Goal: Information Seeking & Learning: Learn about a topic

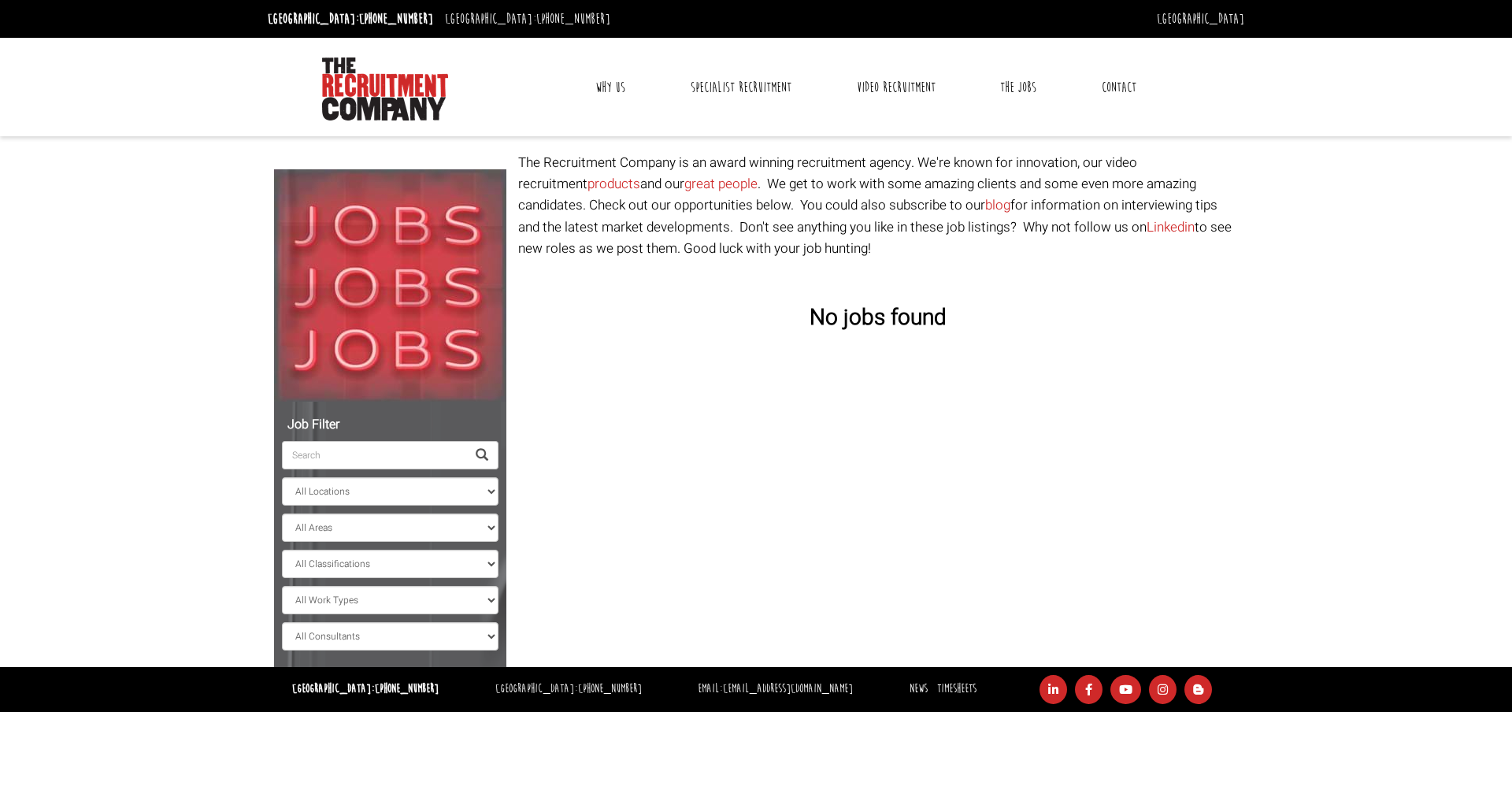
select select "[GEOGRAPHIC_DATA]"
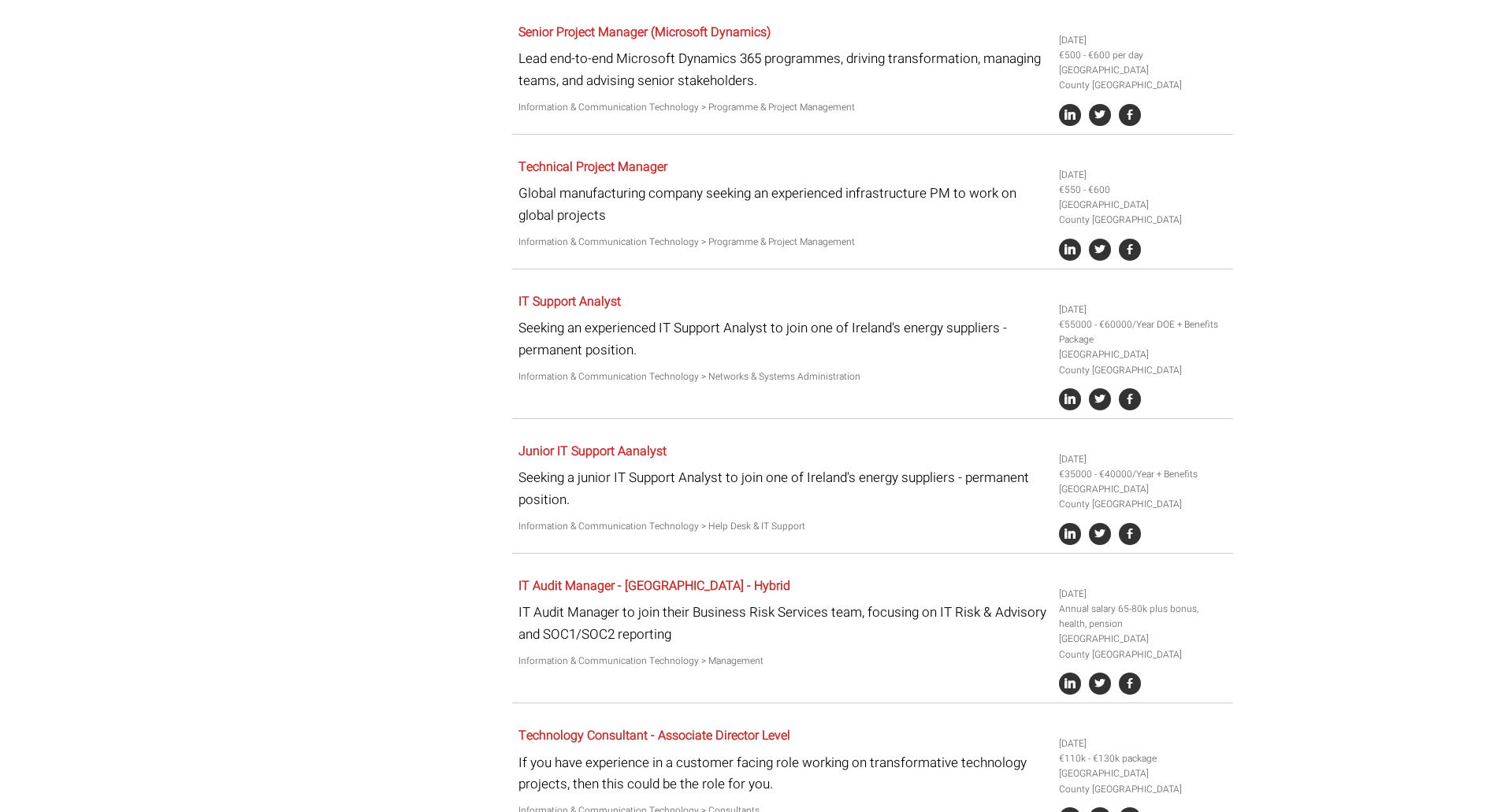
scroll to position [908, 0]
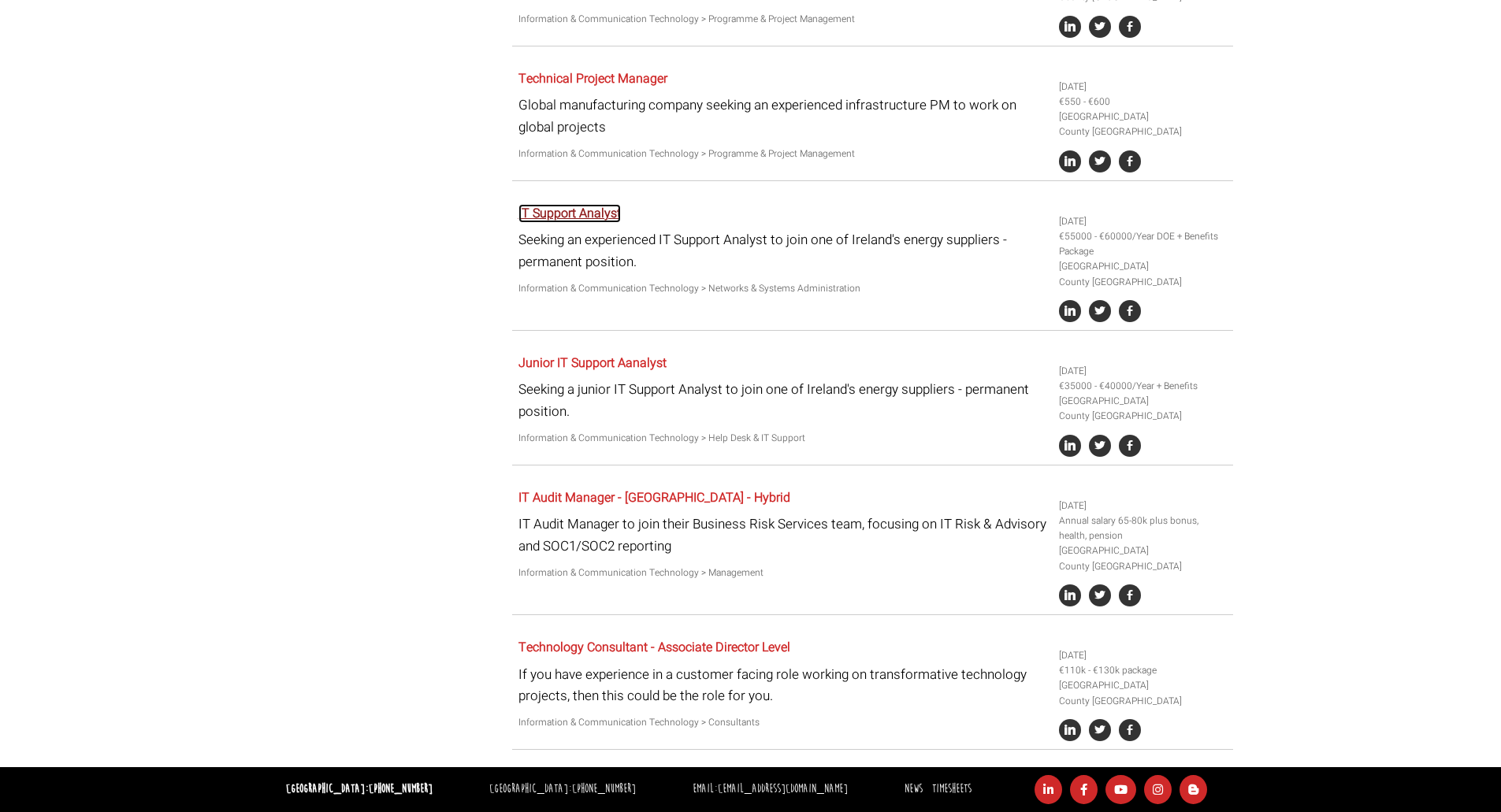
click at [565, 209] on link "IT Support Analyst" at bounding box center [569, 213] width 102 height 19
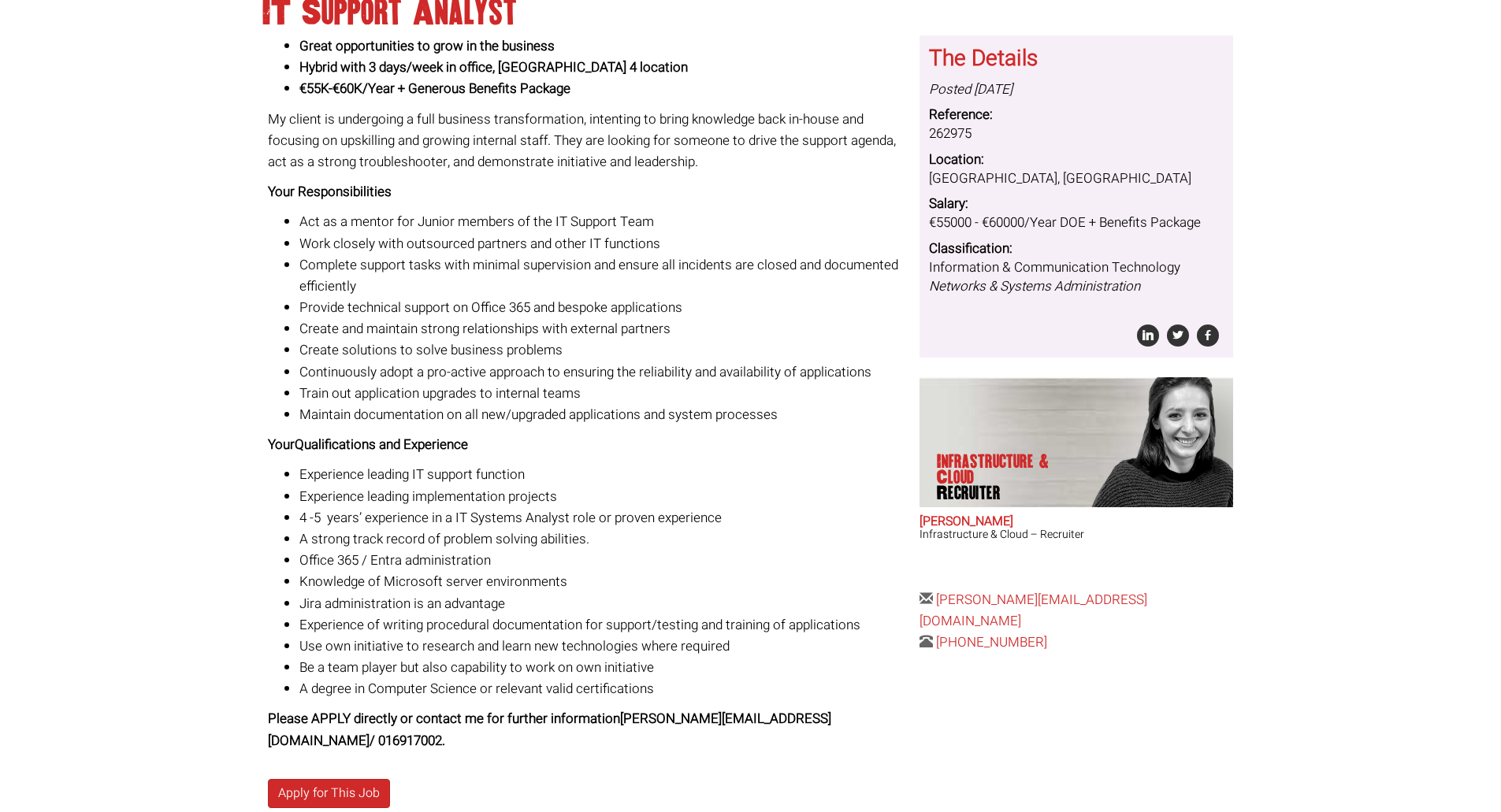
scroll to position [267, 0]
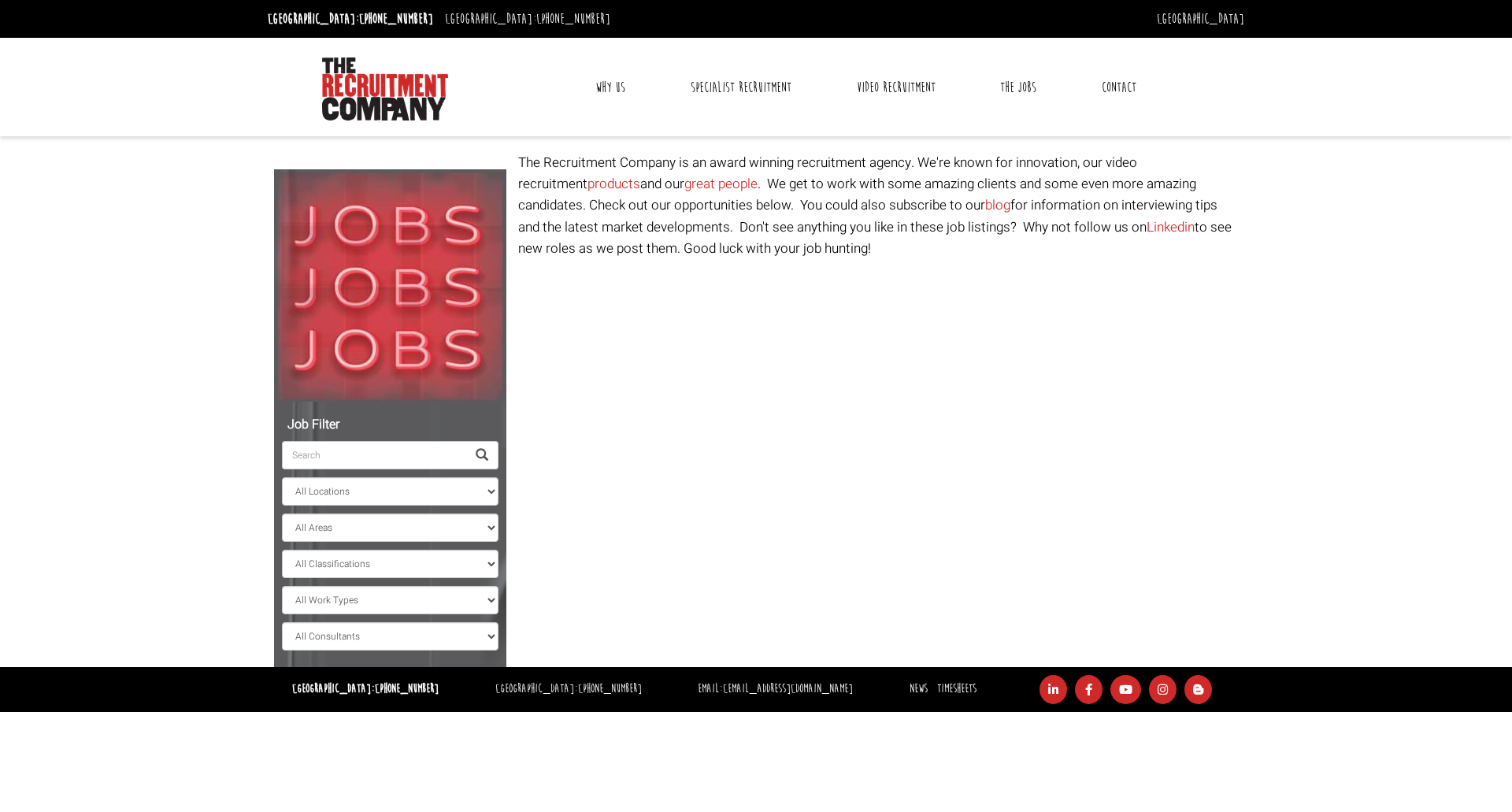
select select "[GEOGRAPHIC_DATA]"
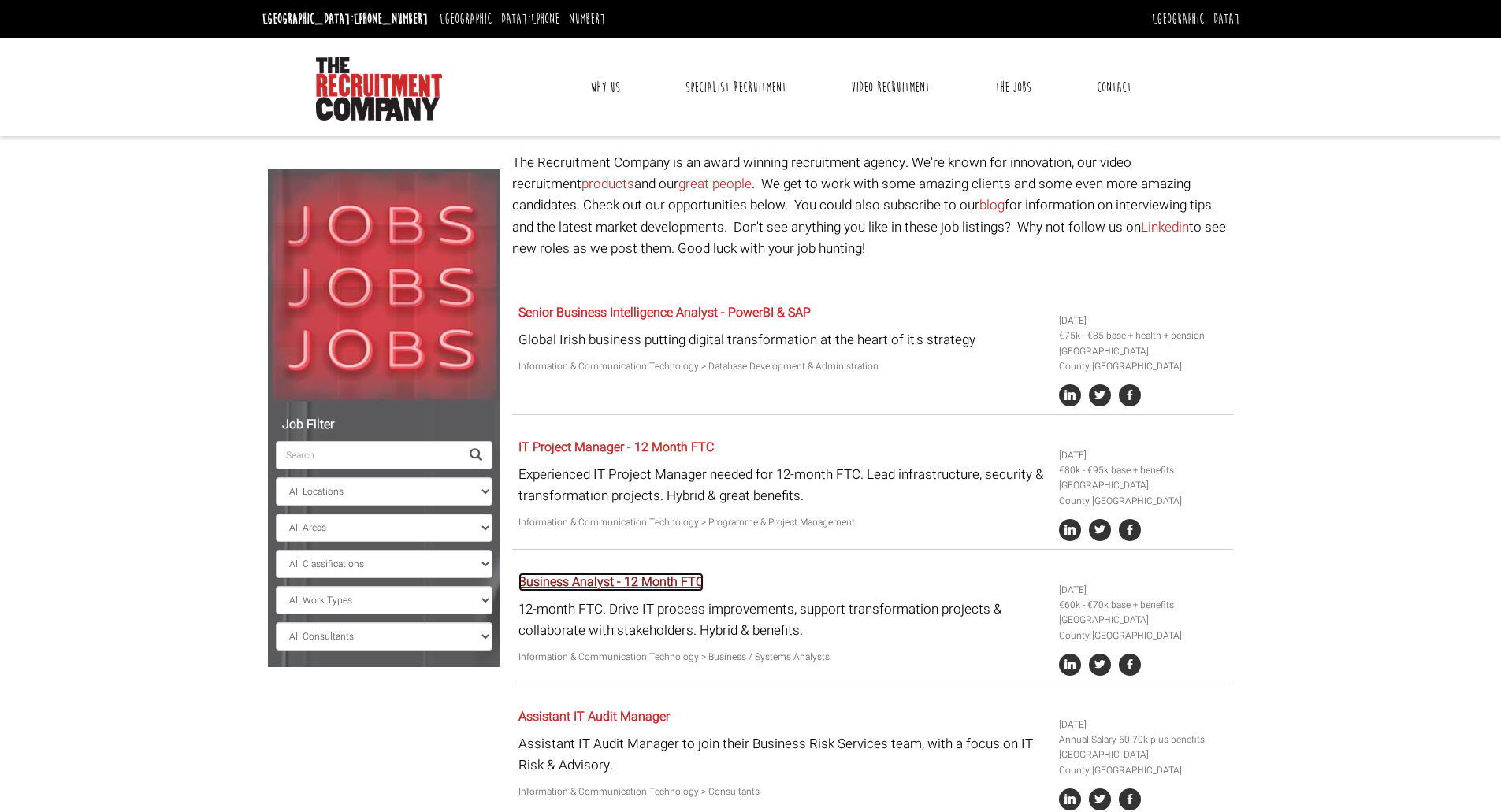
click at [594, 580] on link "Business Analyst - 12 Month FTC" at bounding box center [611, 581] width 186 height 19
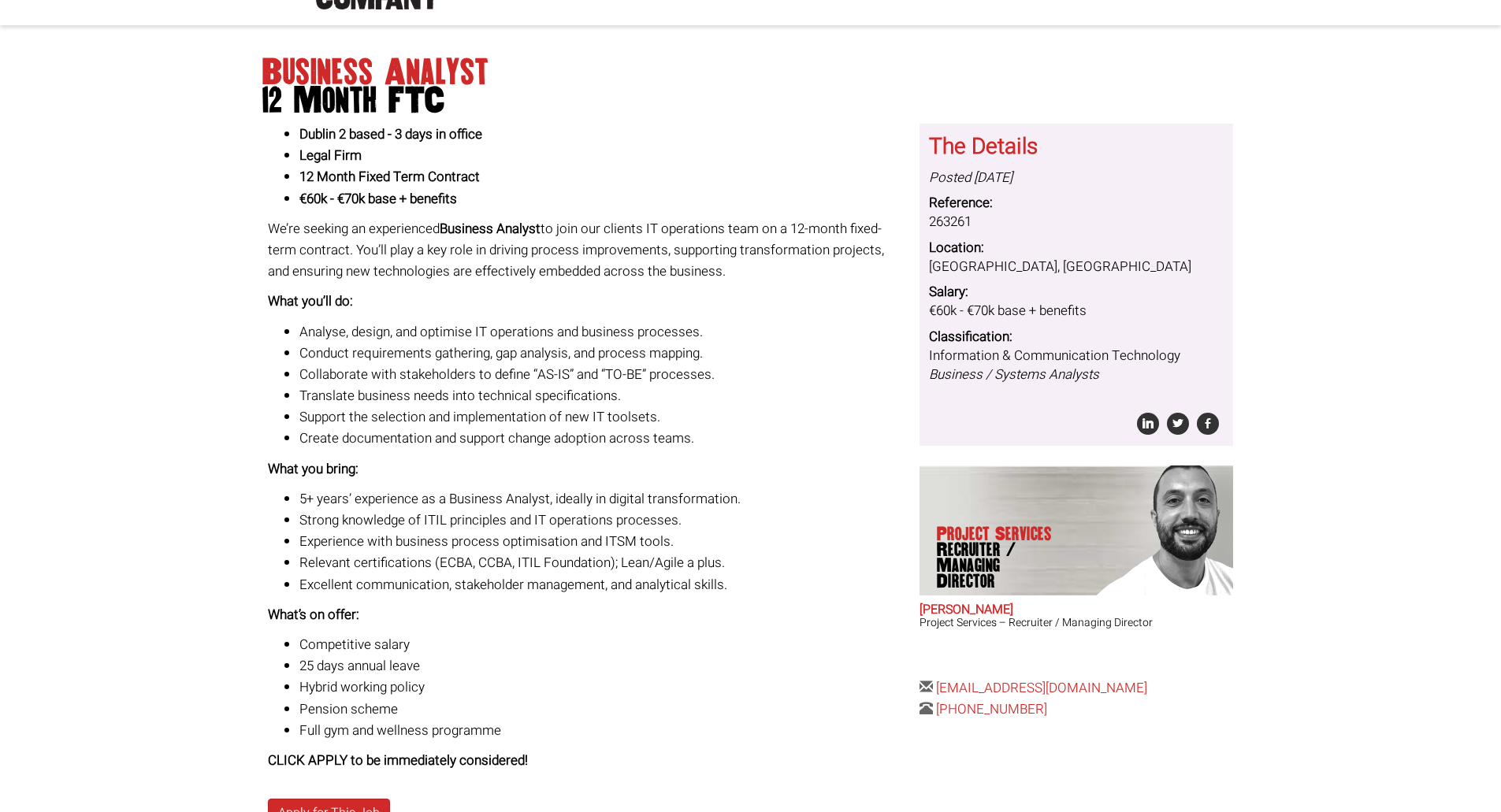
scroll to position [158, 0]
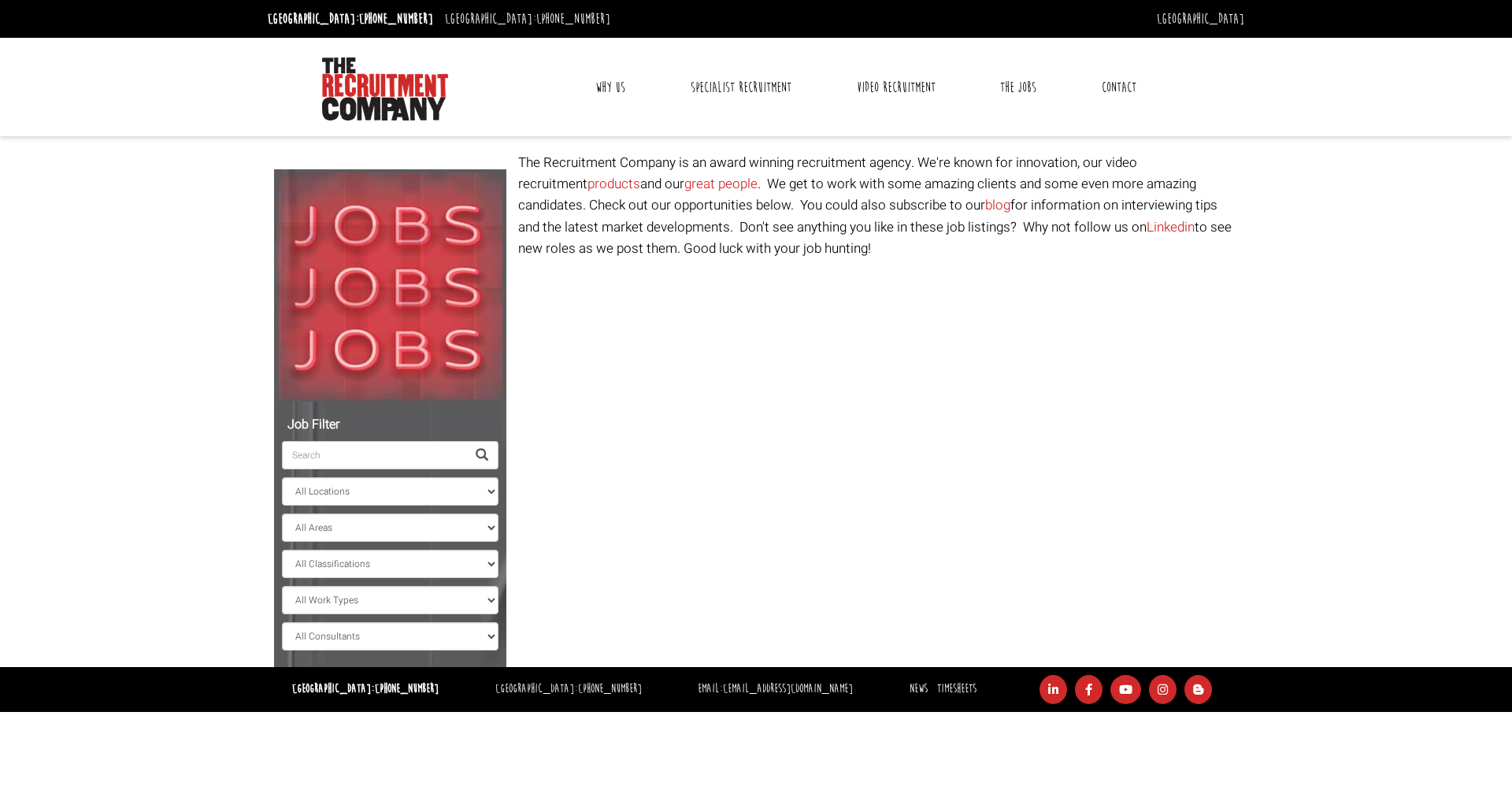
select select "[GEOGRAPHIC_DATA]"
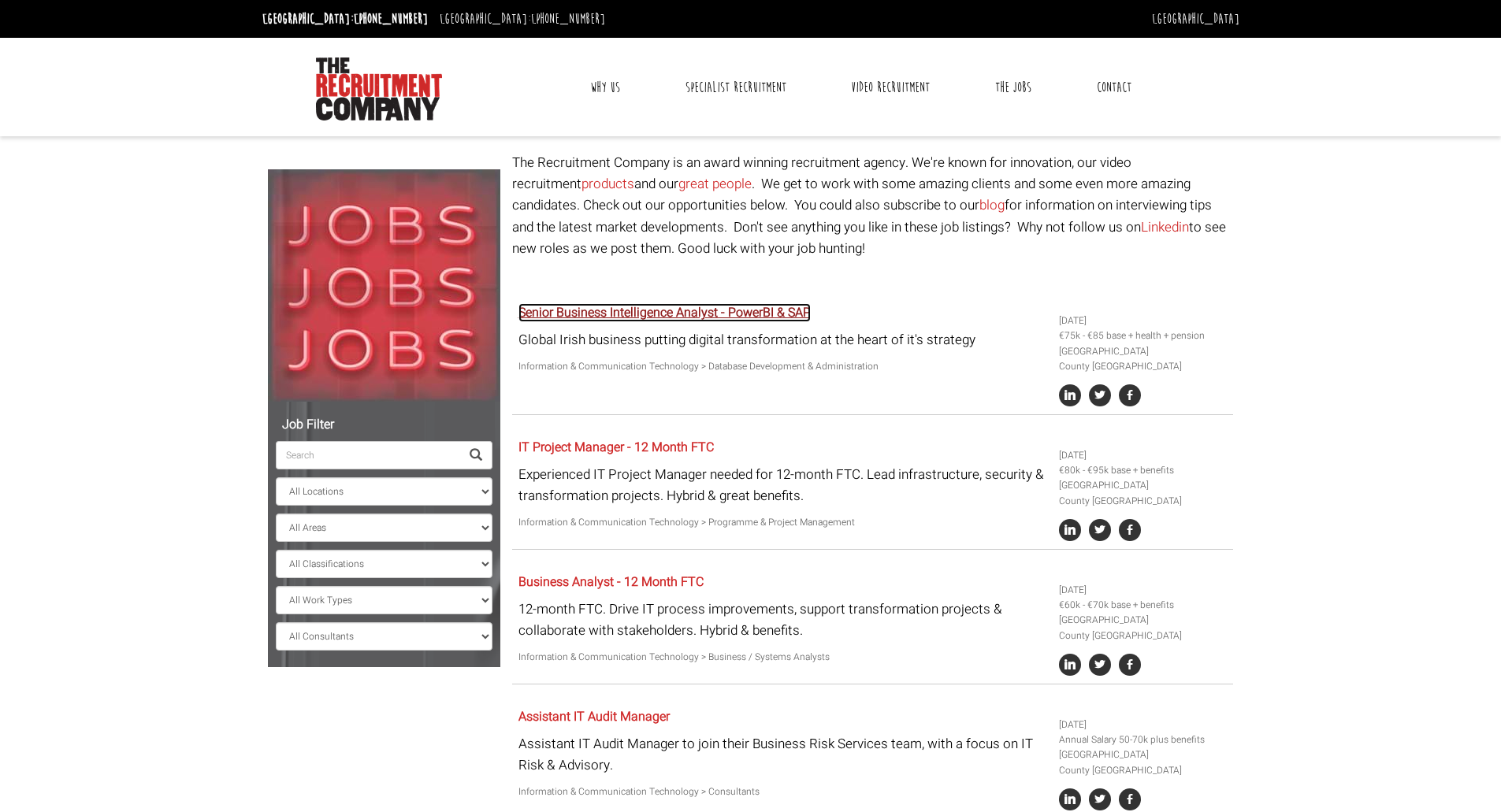
click at [626, 320] on link "Senior Business Intelligence Analyst - PowerBI & SAP" at bounding box center [664, 312] width 292 height 19
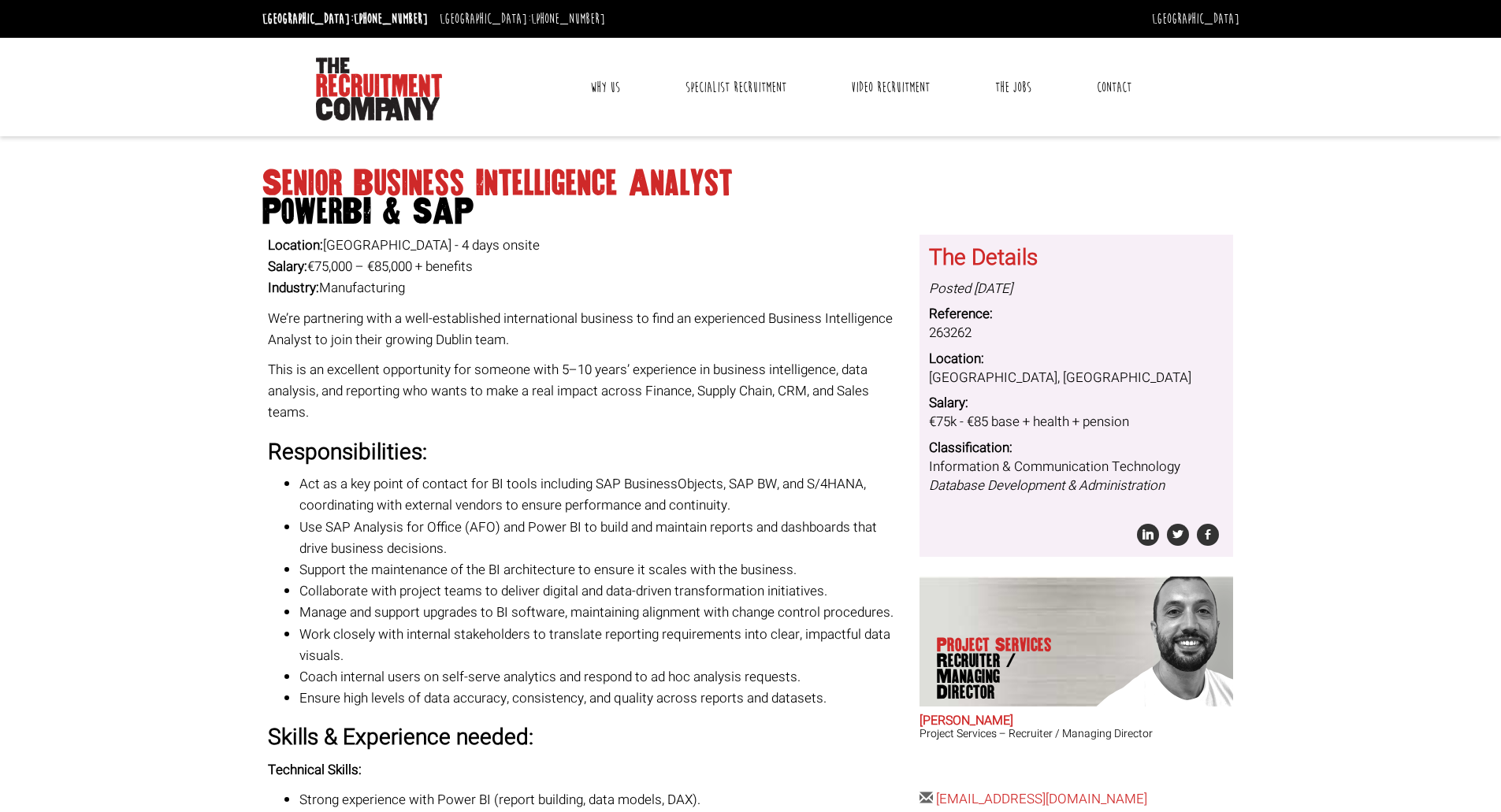
click at [592, 473] on li "Act as a key point of contact for BI tools including SAP BusinessObjects, SAP B…" at bounding box center [604, 494] width 608 height 42
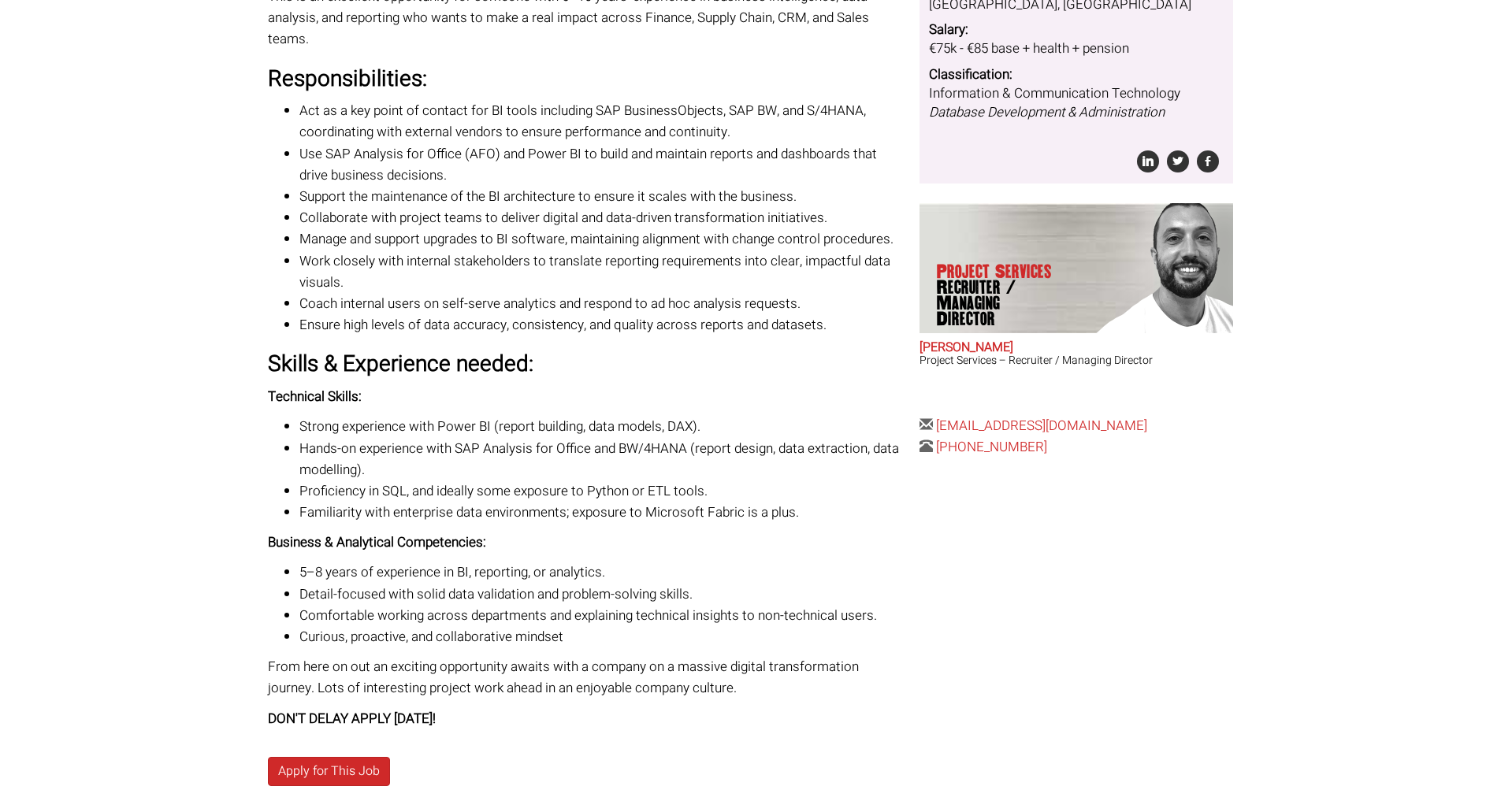
scroll to position [410, 0]
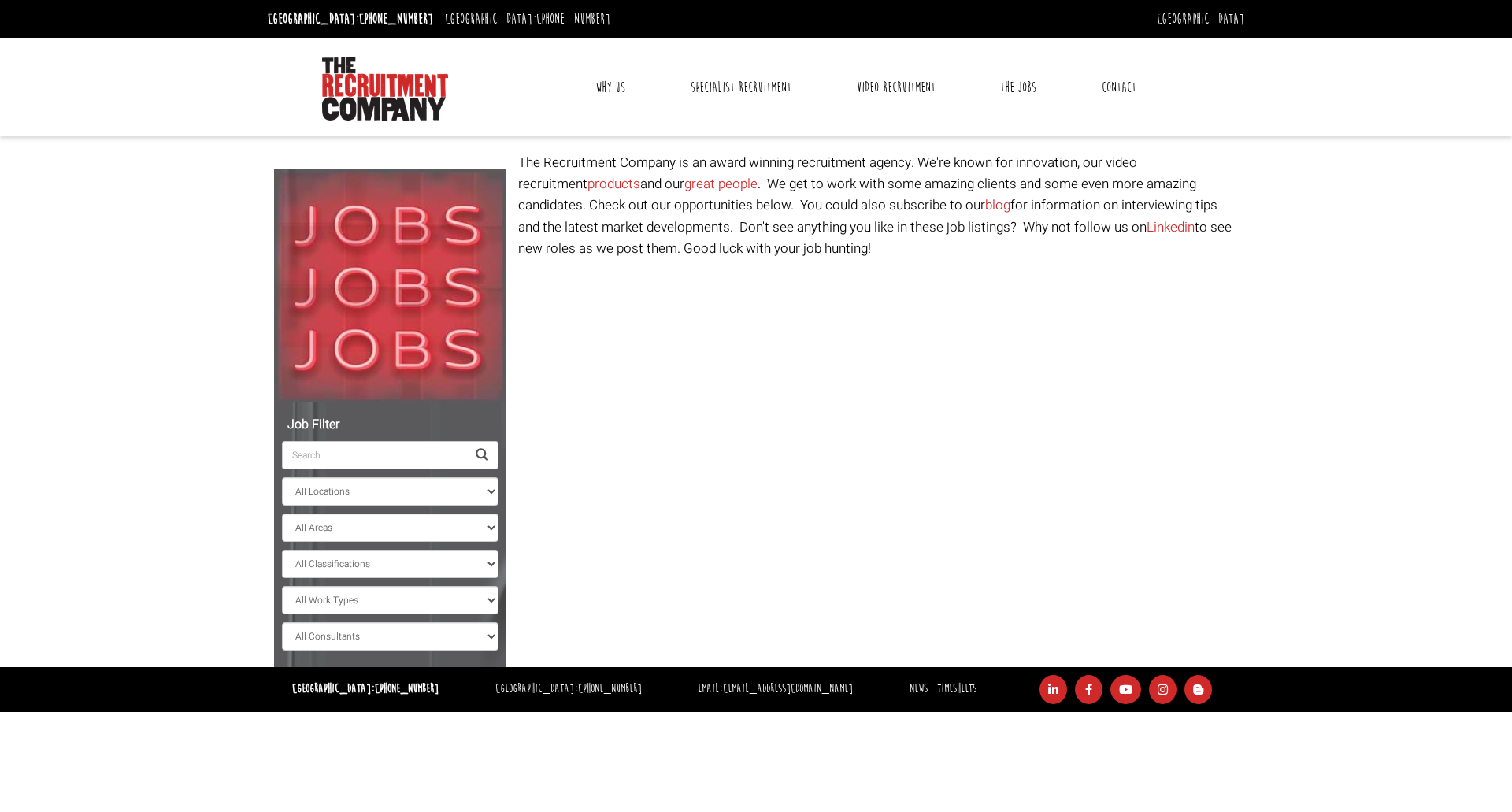
select select "[GEOGRAPHIC_DATA]"
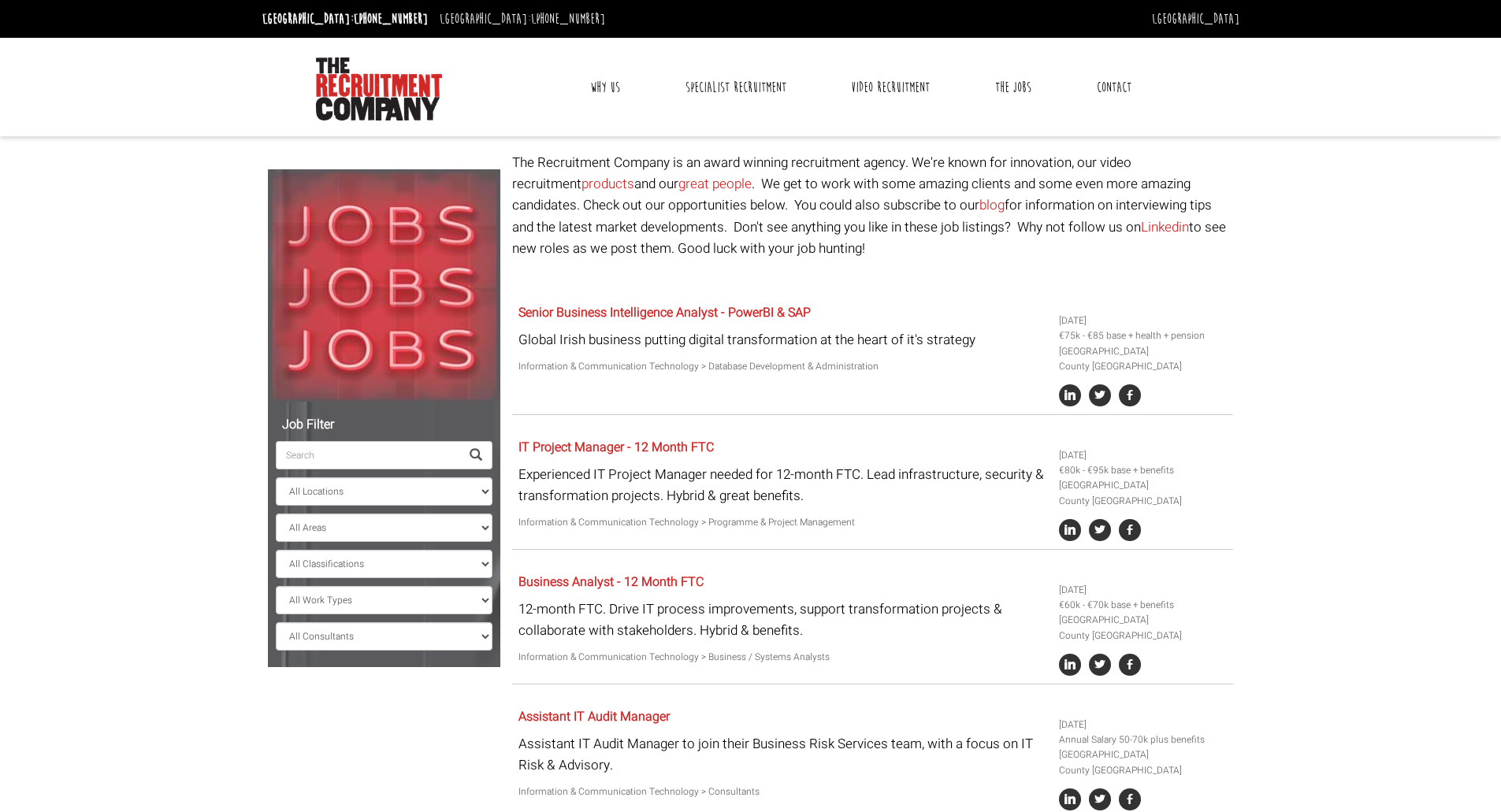
click at [947, 301] on div "Senior Business Intelligence Analyst - PowerBI & SAP Global Irish business putt…" at bounding box center [782, 340] width 540 height 85
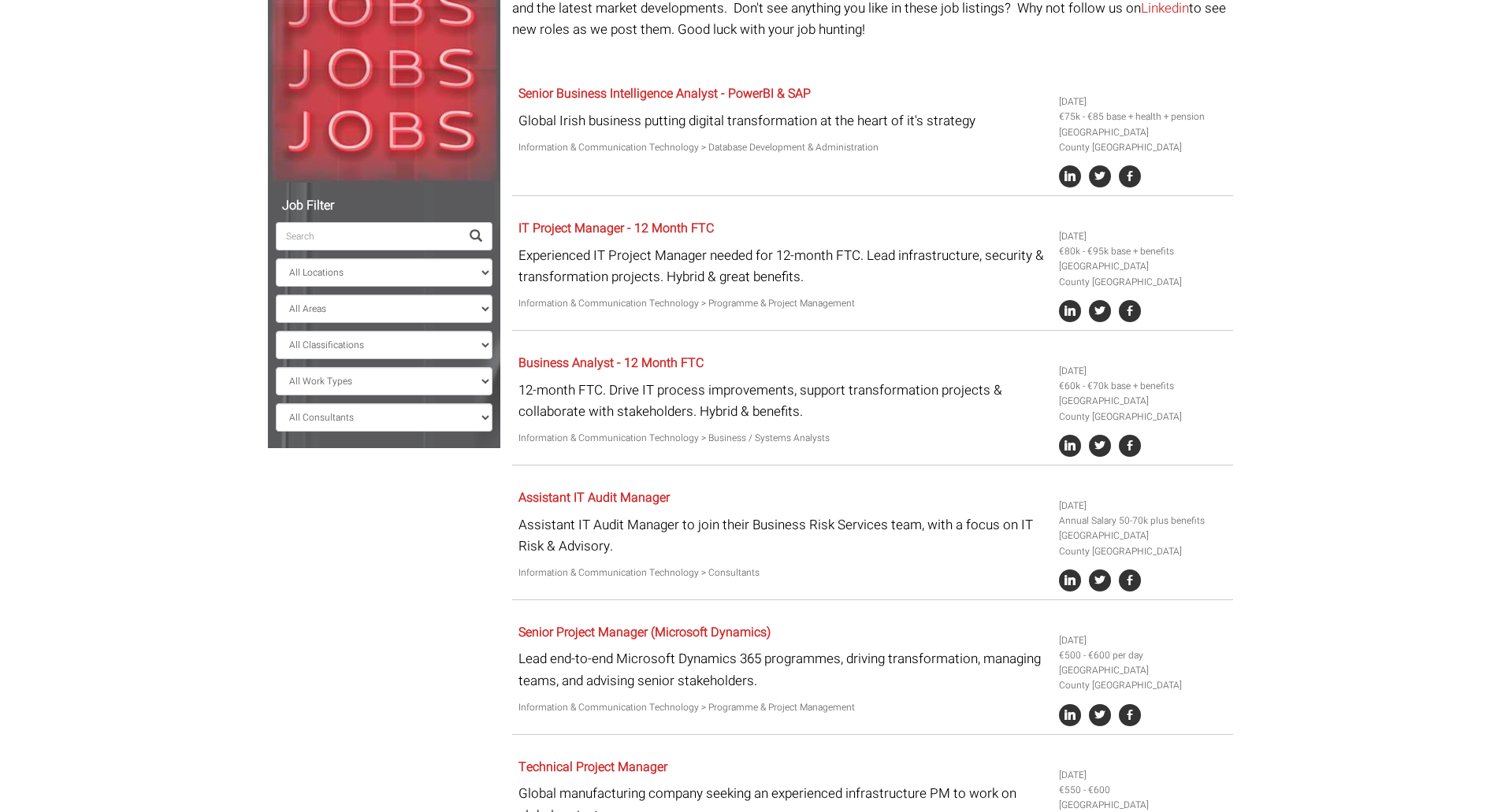
scroll to position [284, 0]
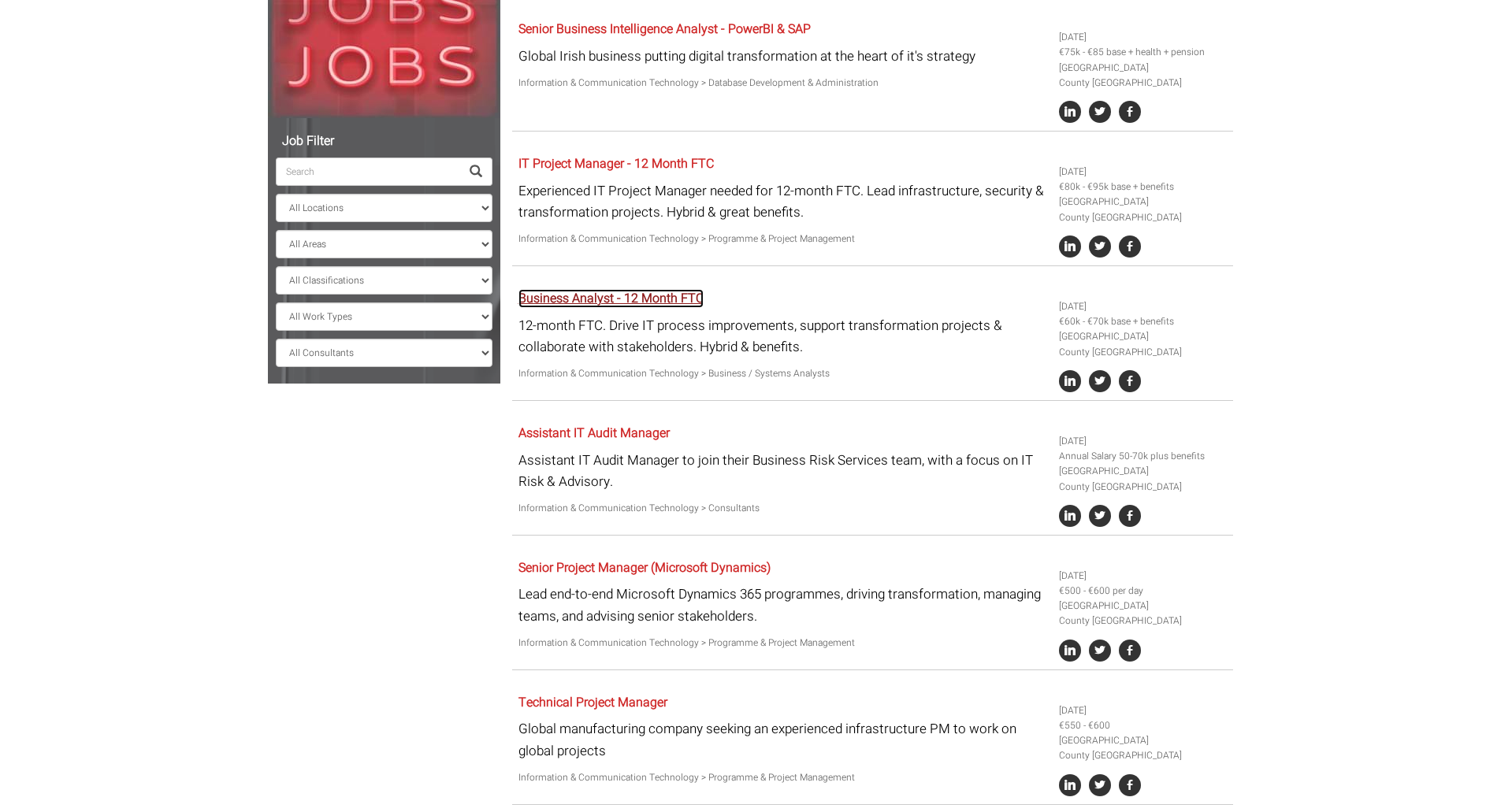
click at [623, 305] on link "Business Analyst - 12 Month FTC" at bounding box center [611, 299] width 186 height 19
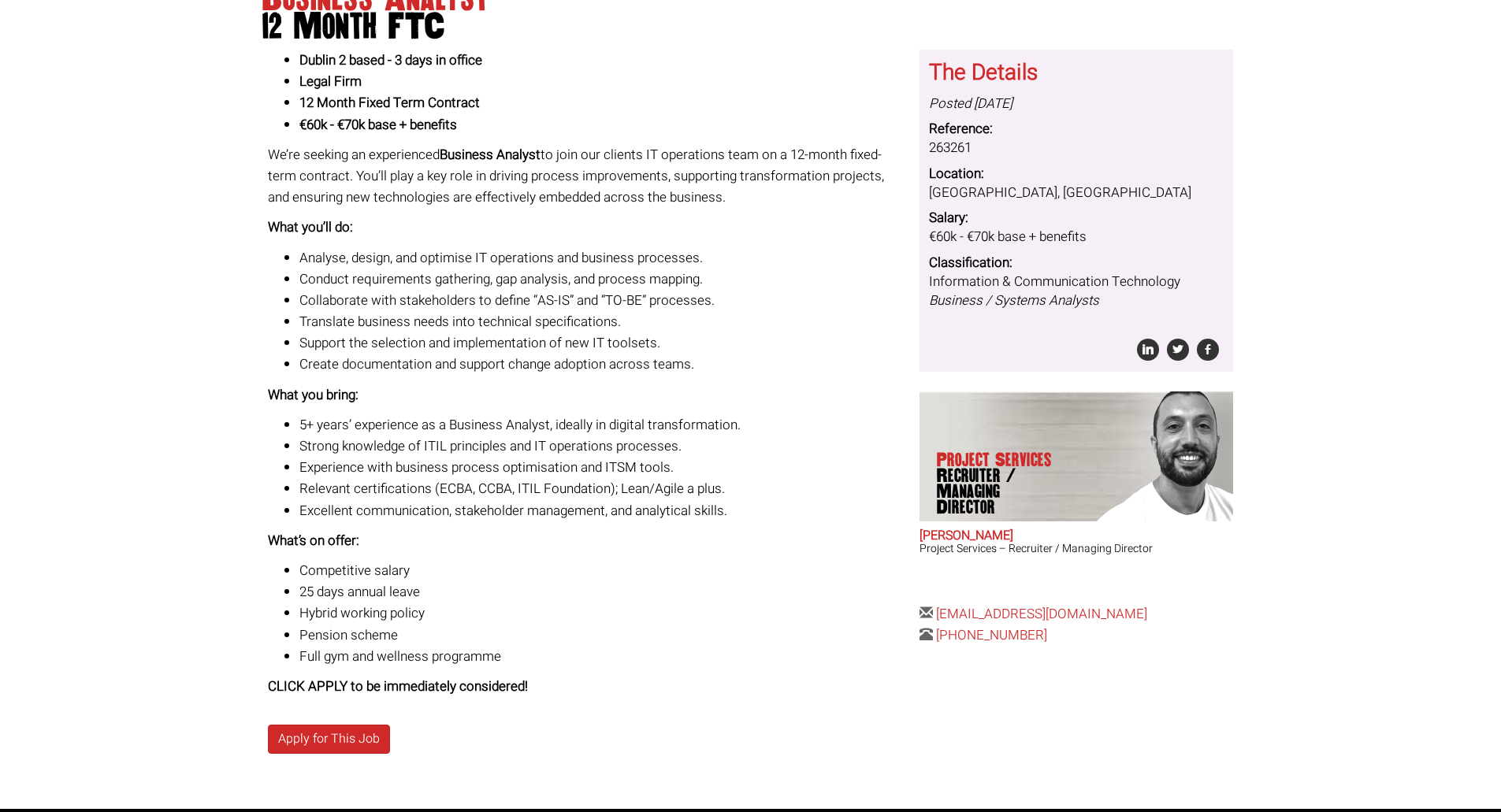
scroll to position [227, 0]
